Goal: Information Seeking & Learning: Learn about a topic

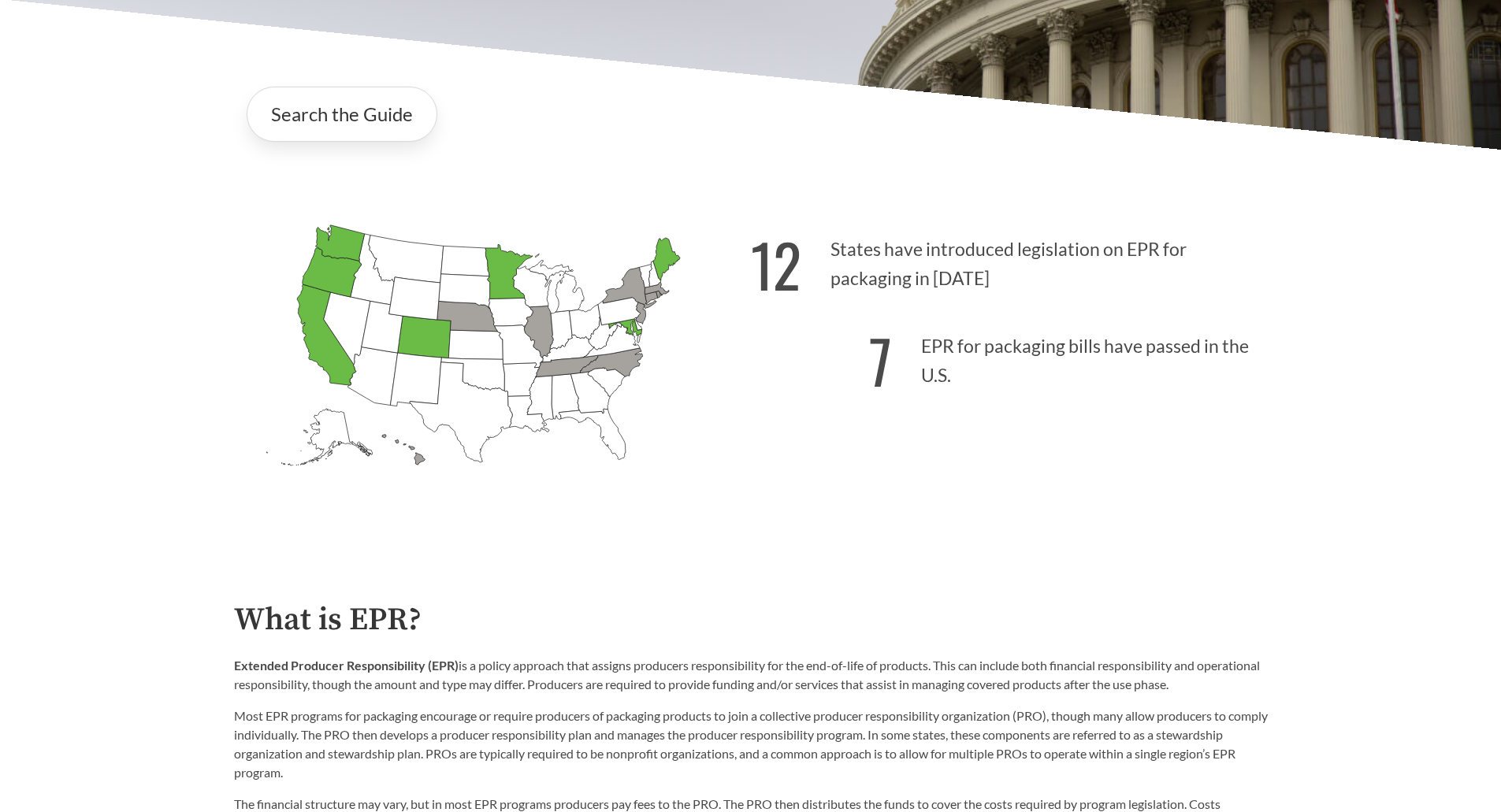
scroll to position [392, 0]
click at [332, 119] on link "Search the Guide" at bounding box center [342, 114] width 191 height 55
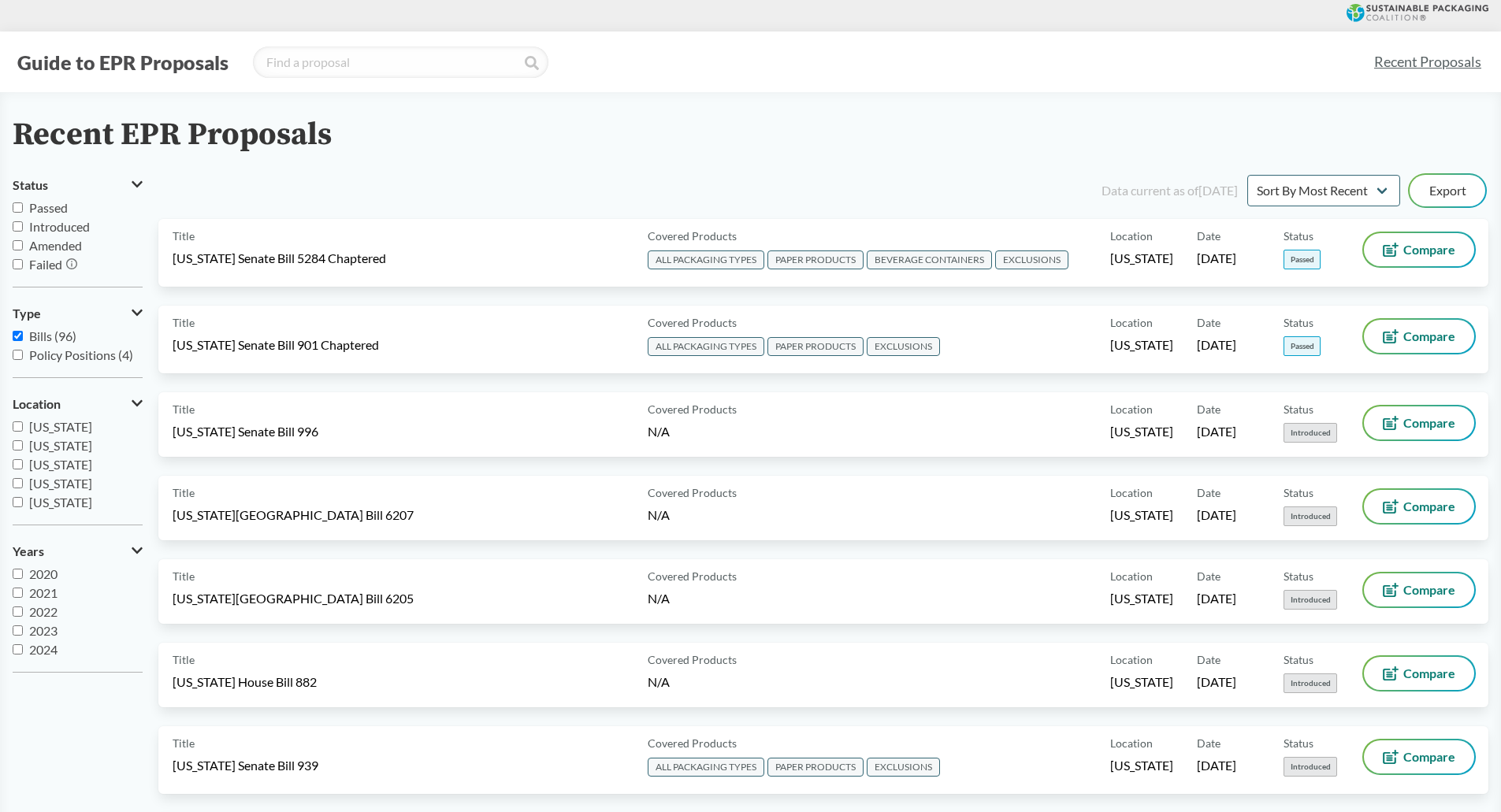
click at [17, 225] on input "Introduced" at bounding box center [18, 226] width 10 height 10
checkbox input "true"
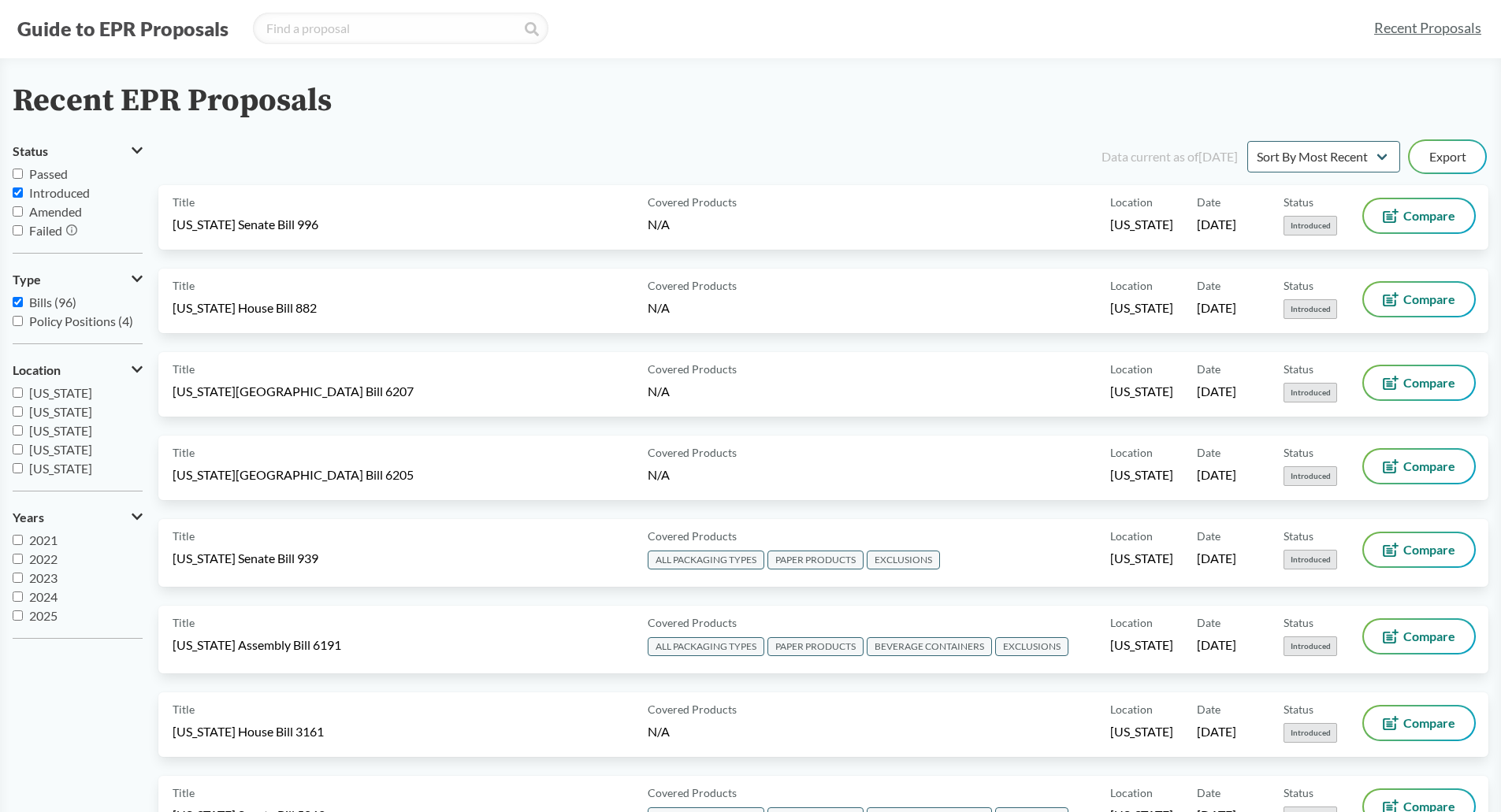
scroll to position [34, 0]
click at [16, 613] on input "2025" at bounding box center [18, 614] width 10 height 10
checkbox input "true"
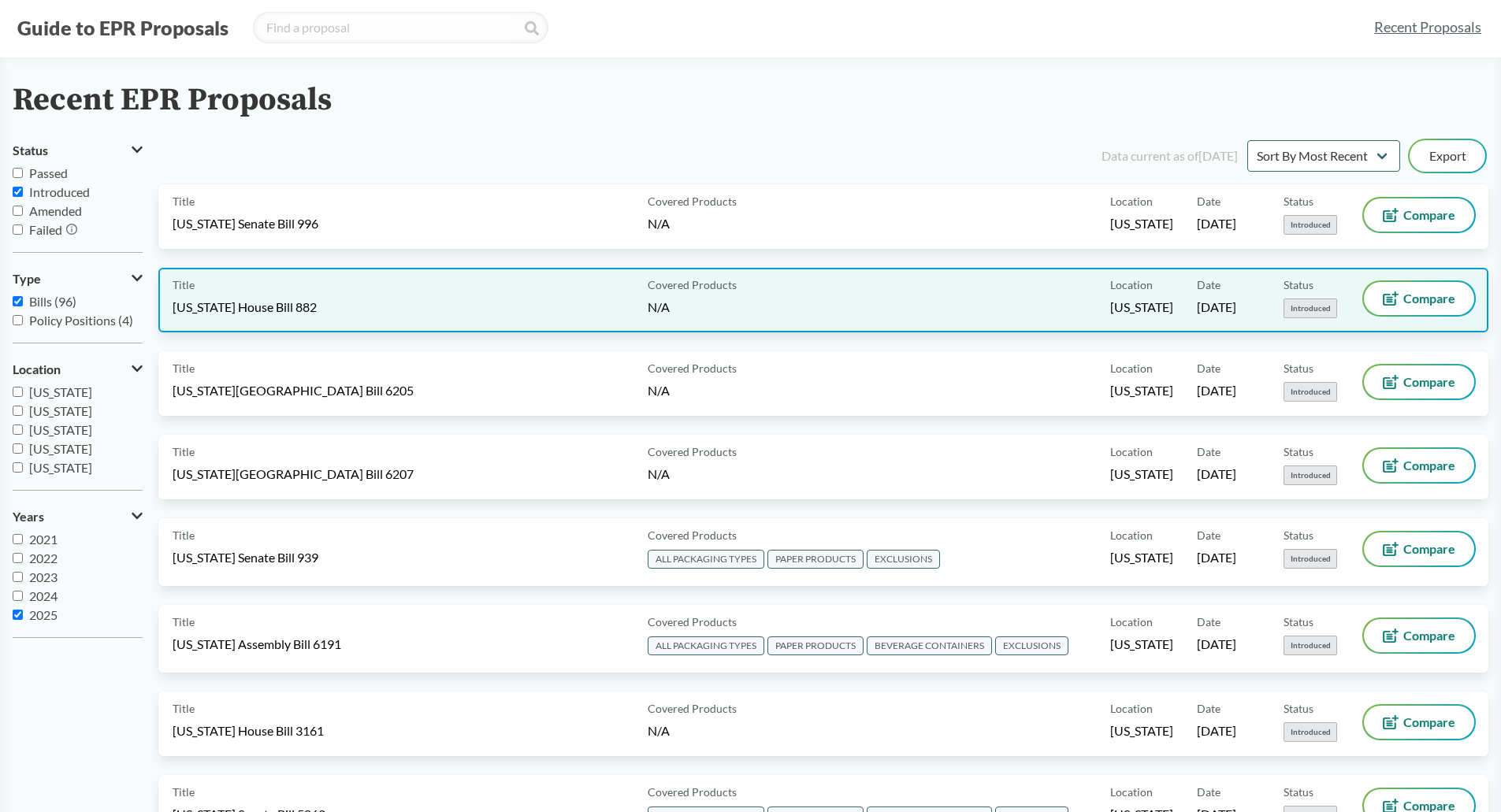
click at [372, 294] on div "Title [US_STATE] House Bill 882" at bounding box center [407, 299] width 469 height 36
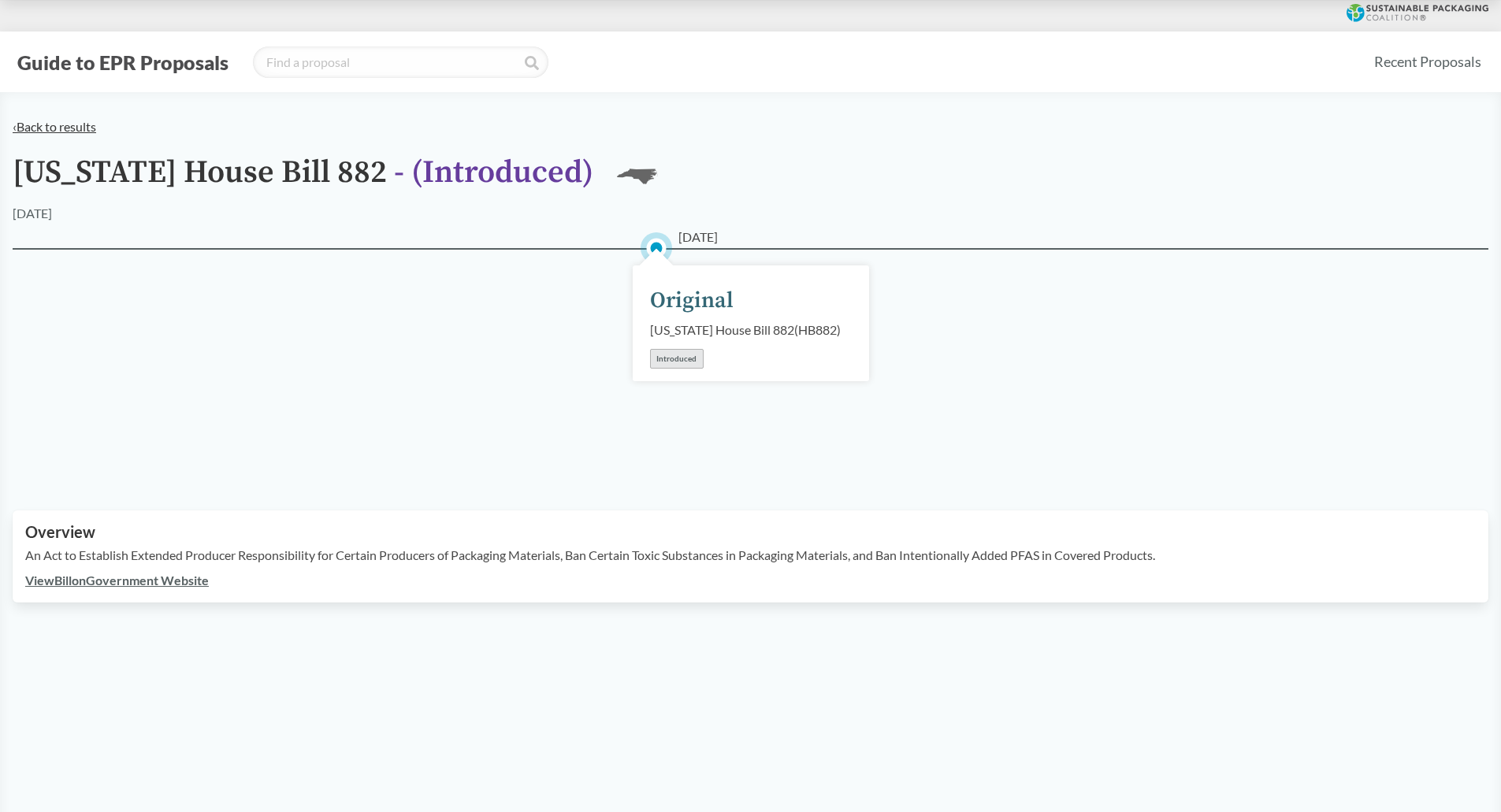
click at [59, 125] on link "‹ Back to results" at bounding box center [54, 126] width 84 height 15
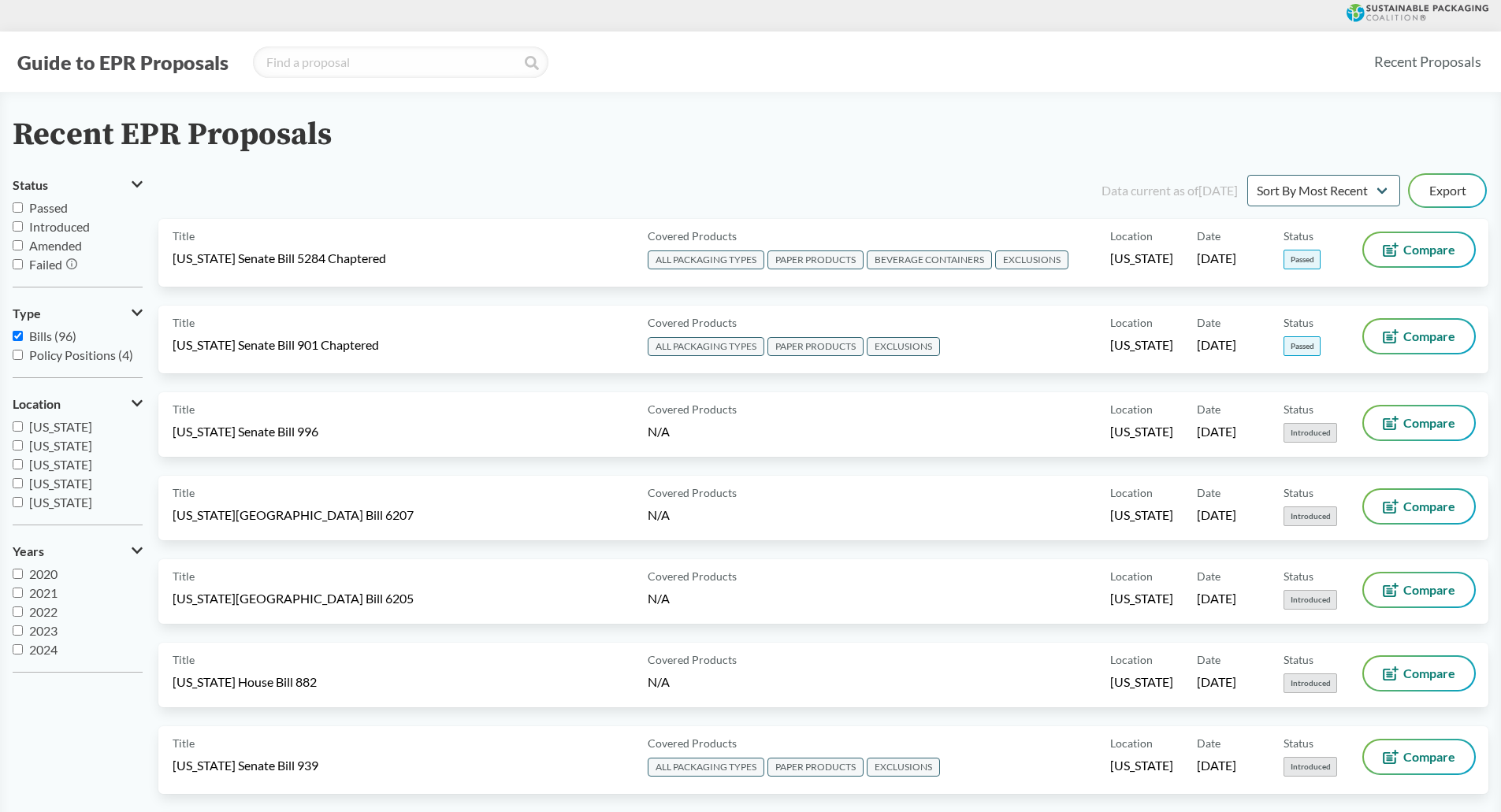
click at [19, 226] on input "Introduced" at bounding box center [18, 226] width 10 height 10
checkbox input "true"
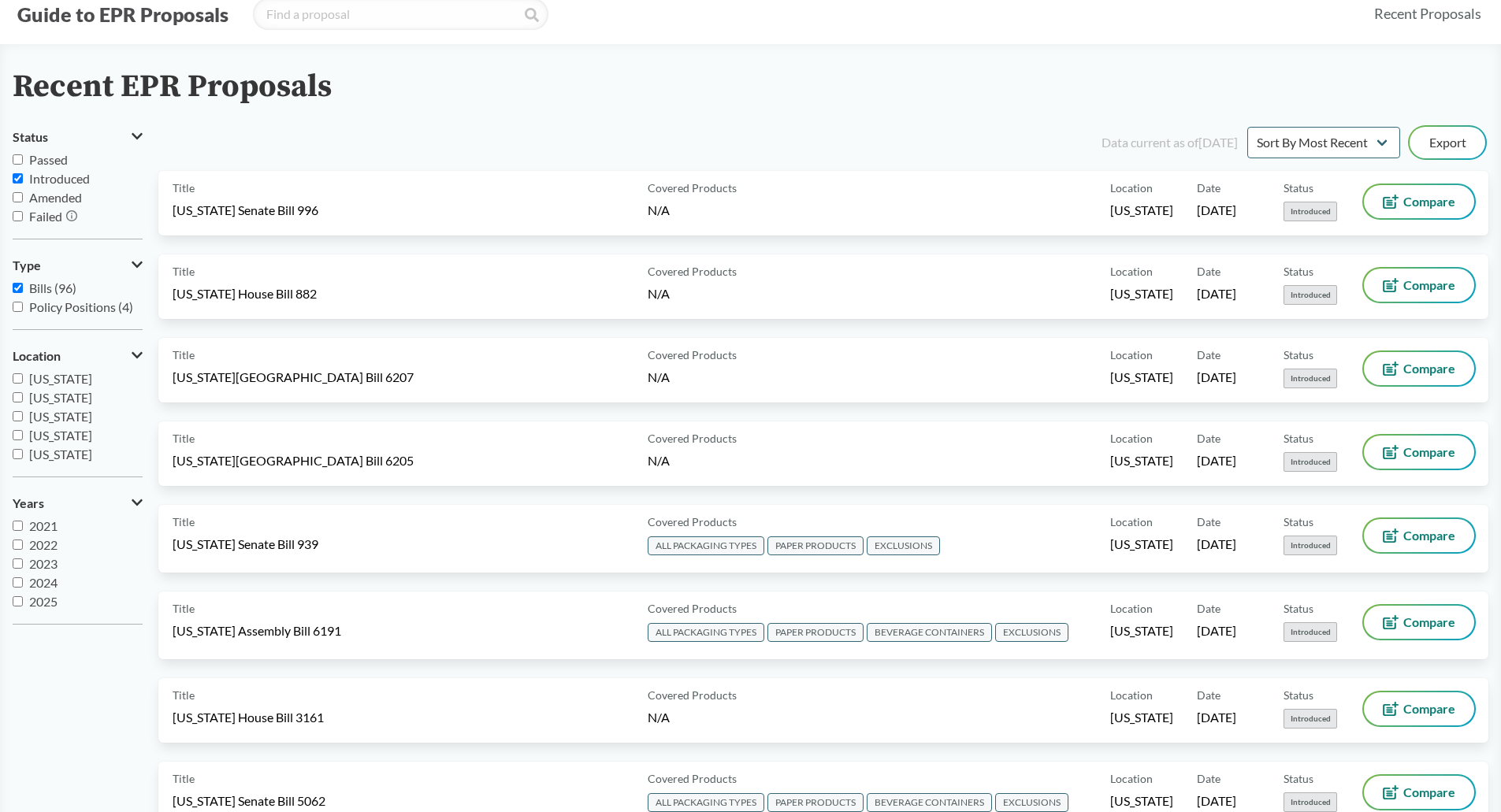
scroll to position [49, 0]
click at [15, 599] on input "2025" at bounding box center [18, 600] width 10 height 10
checkbox input "true"
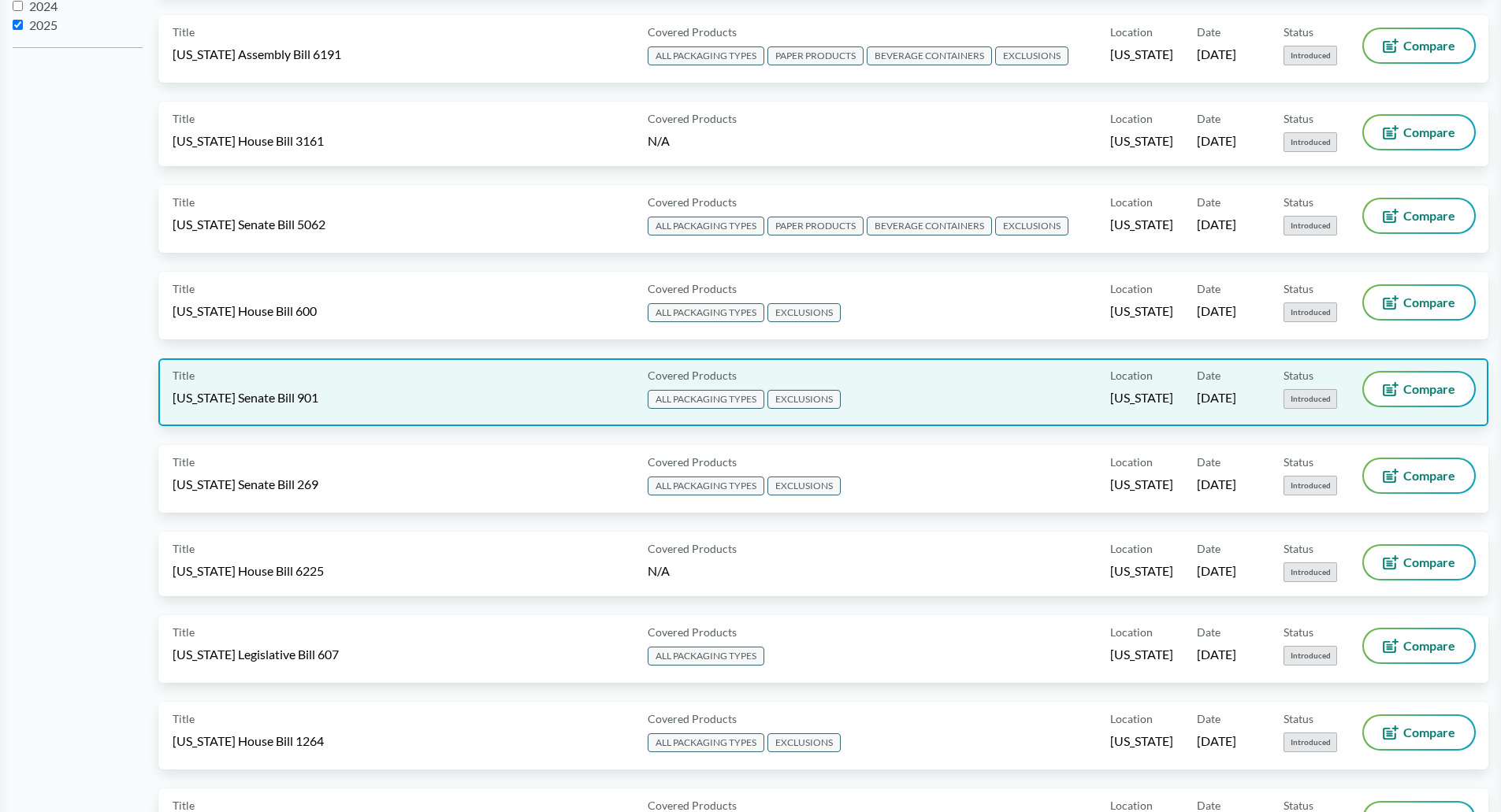
scroll to position [625, 0]
click at [530, 390] on div "Title [US_STATE] Senate Bill 901" at bounding box center [407, 391] width 469 height 39
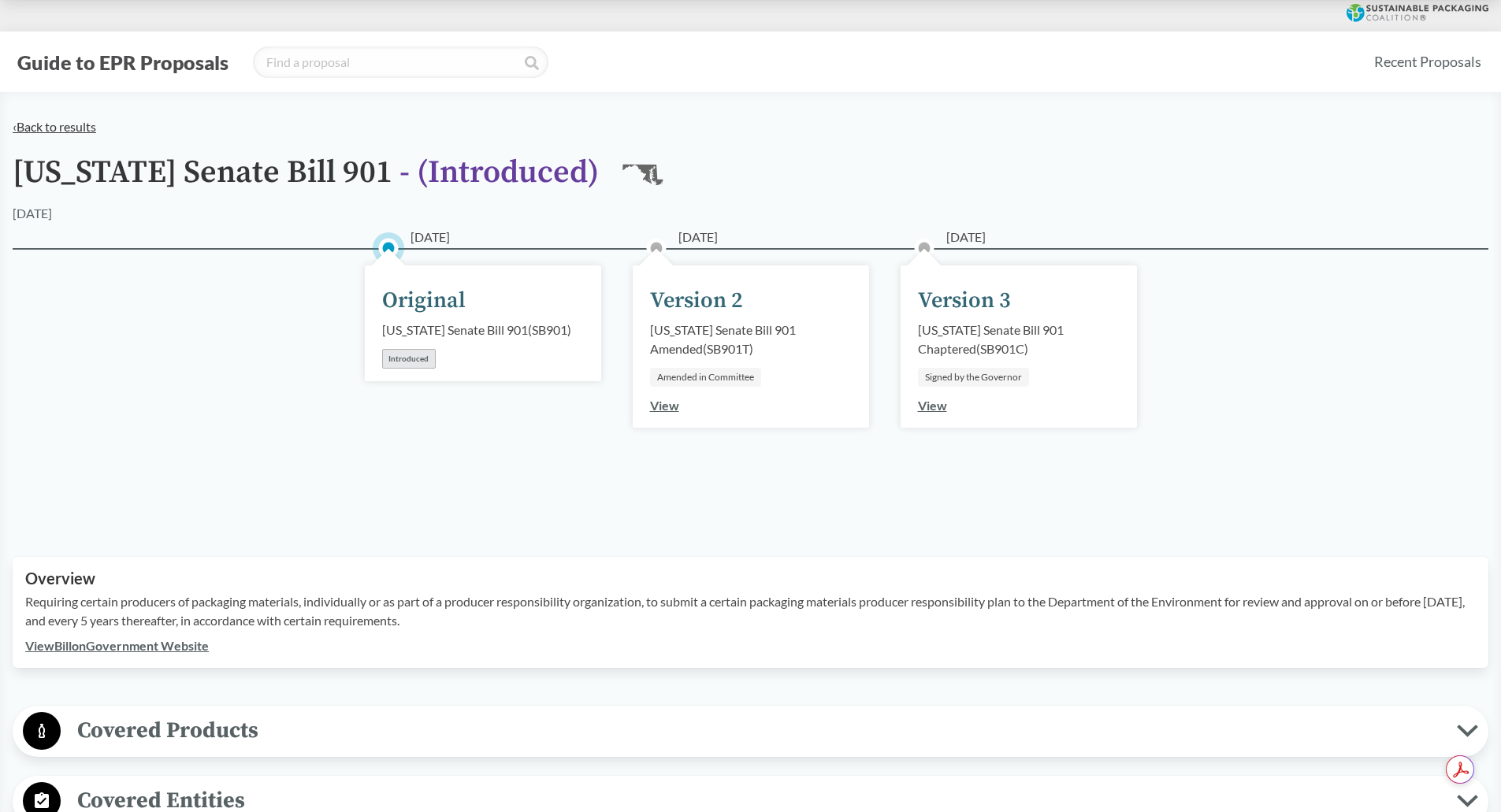
click at [69, 125] on link "‹ Back to results" at bounding box center [54, 126] width 84 height 15
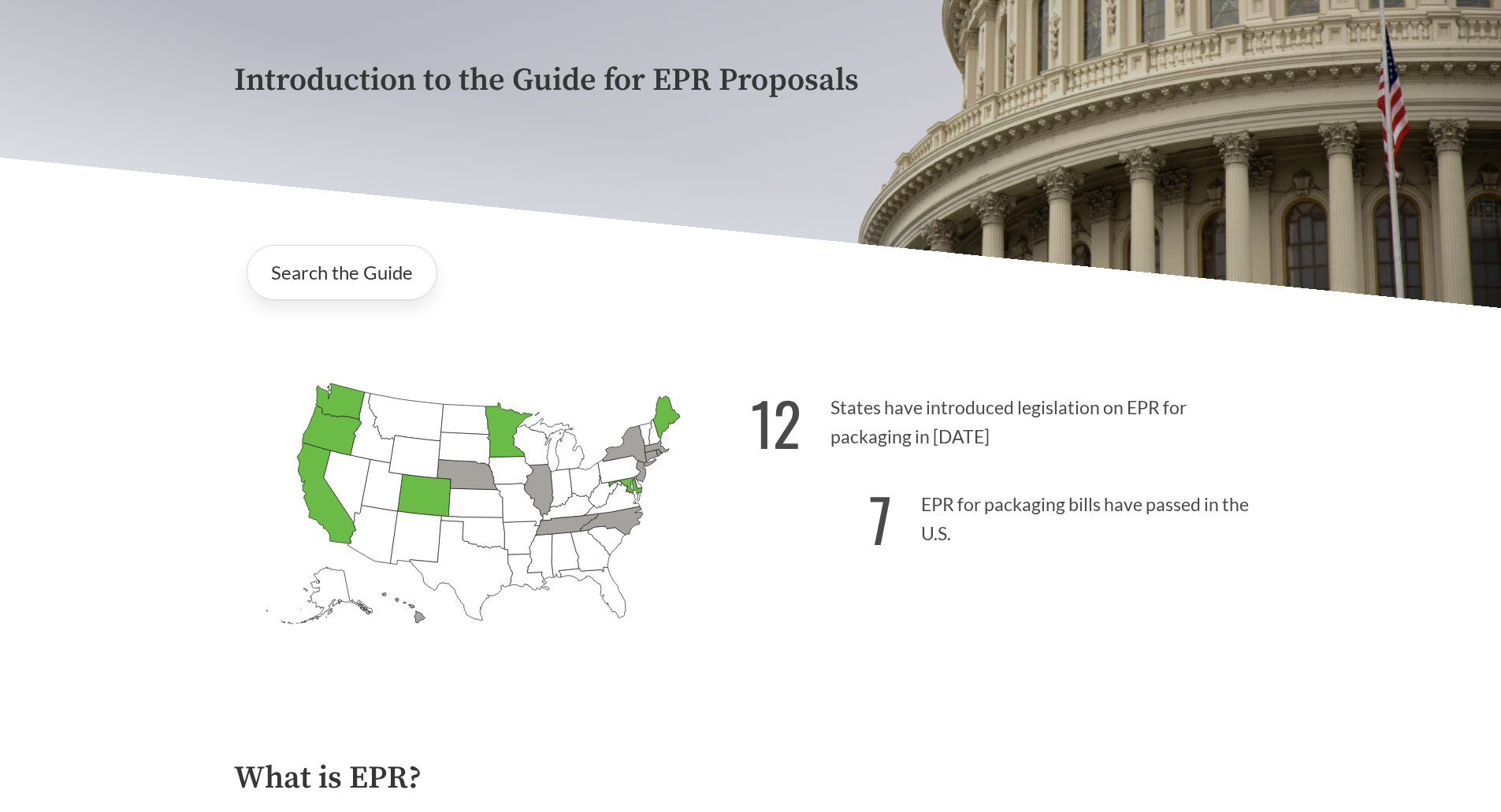
scroll to position [236, 0]
